Goal: Navigation & Orientation: Find specific page/section

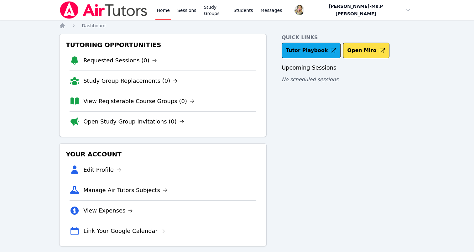
click at [135, 61] on link "Requested Sessions (0)" at bounding box center [120, 60] width 74 height 9
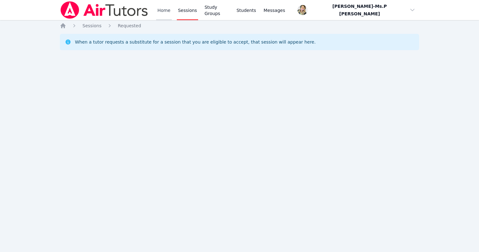
click at [162, 8] on link "Home" at bounding box center [163, 10] width 15 height 20
